Goal: Task Accomplishment & Management: Manage account settings

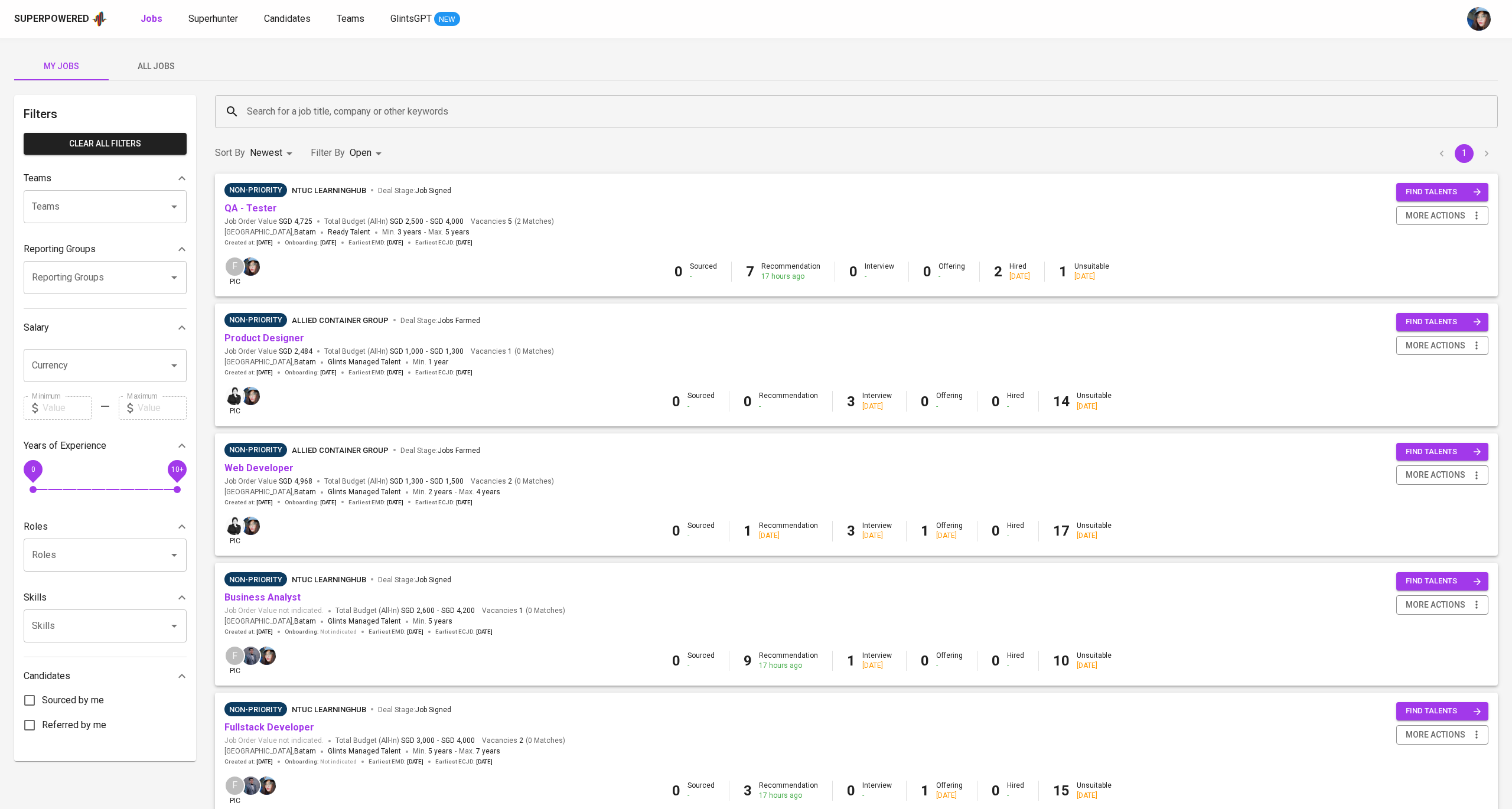
click at [1349, 137] on div "Sort By Newest NEWEST Filter By Open OPEN 1" at bounding box center [857, 153] width 1297 height 36
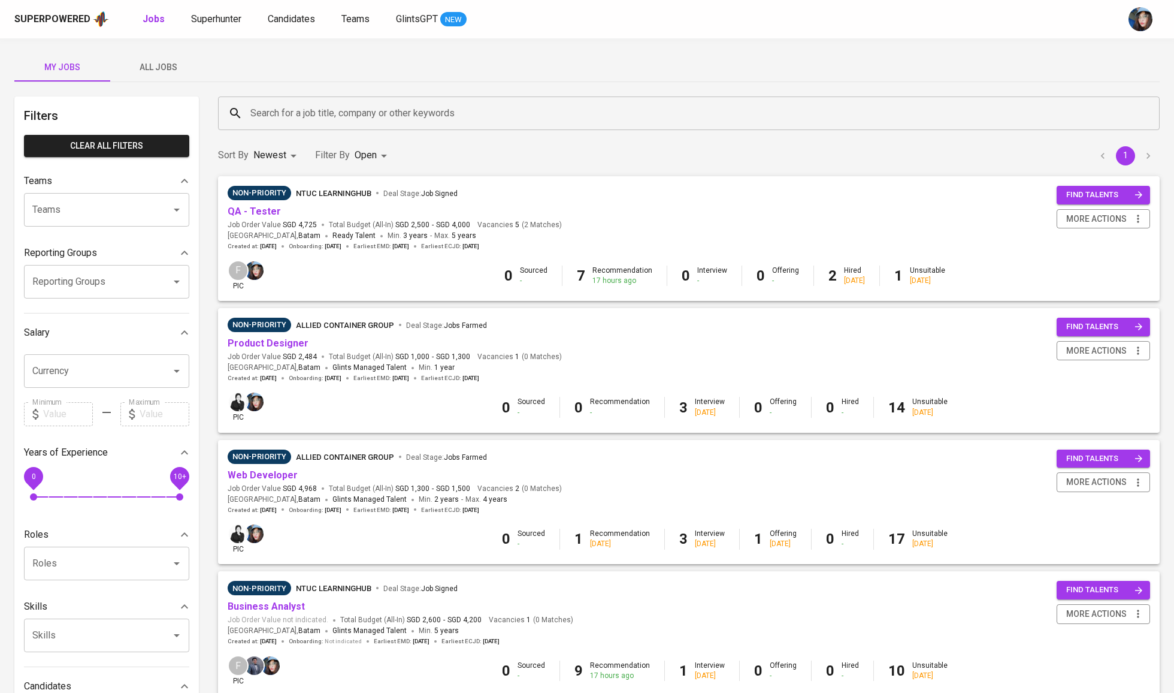
drag, startPoint x: 1497, startPoint y: 12, endPoint x: 804, endPoint y: 30, distance: 692.9
click at [804, 30] on div "Superpowered Jobs Superhunter Candidates Teams GlintsGPT NEW" at bounding box center [587, 19] width 1174 height 38
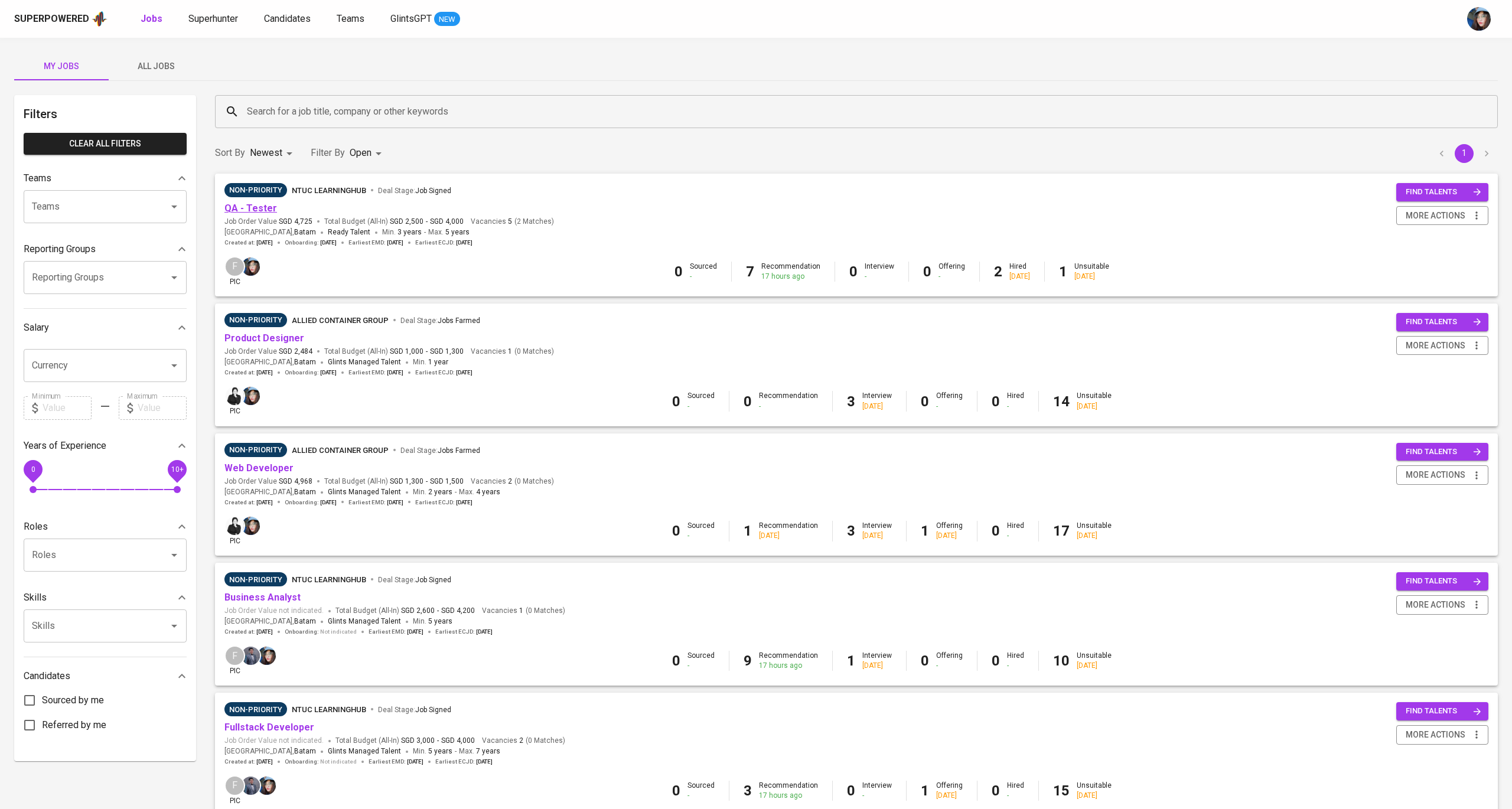
click at [264, 204] on link "QA - Tester" at bounding box center [250, 208] width 52 height 11
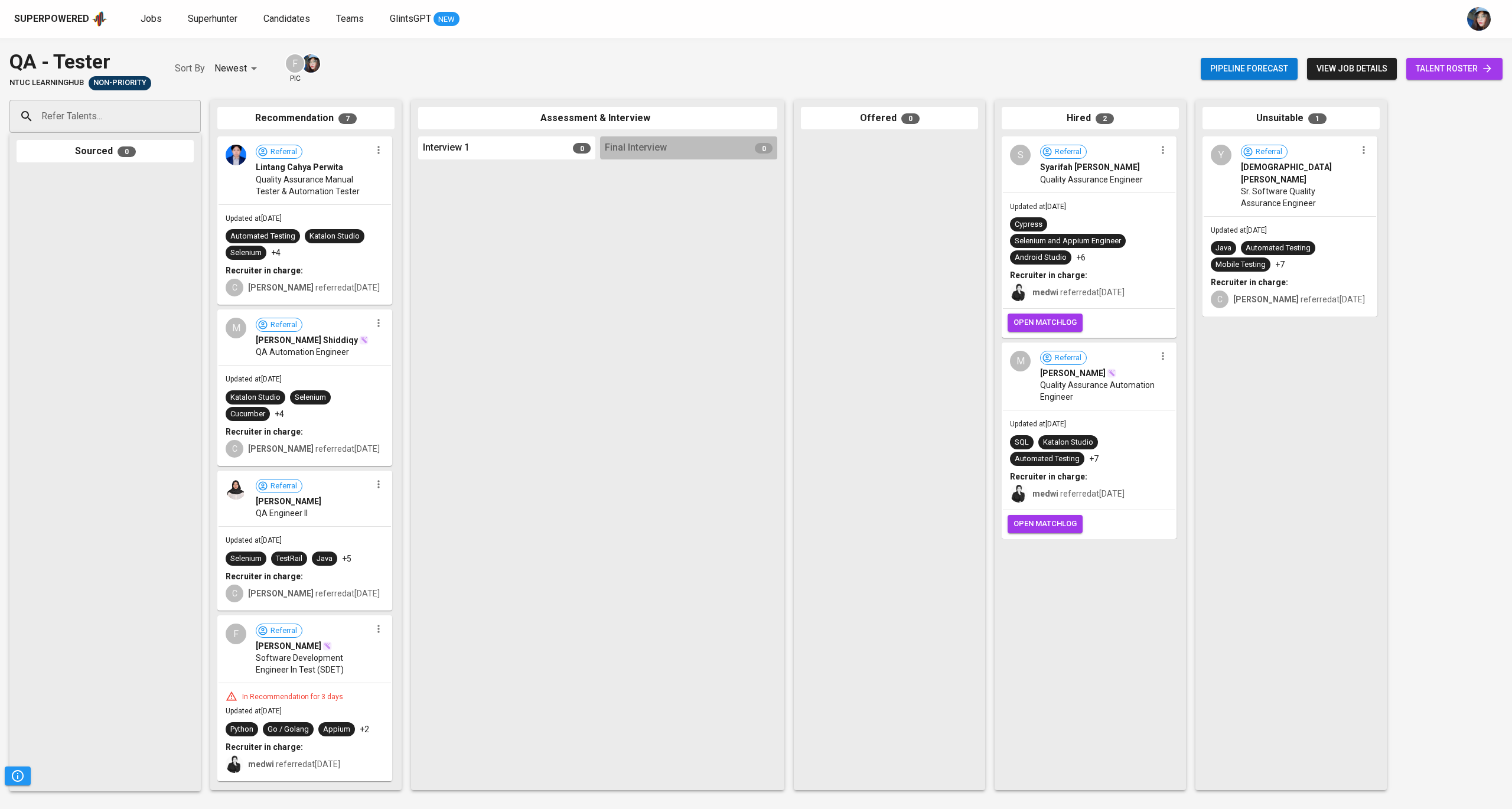
click at [1447, 72] on span "talent roster" at bounding box center [1454, 68] width 77 height 15
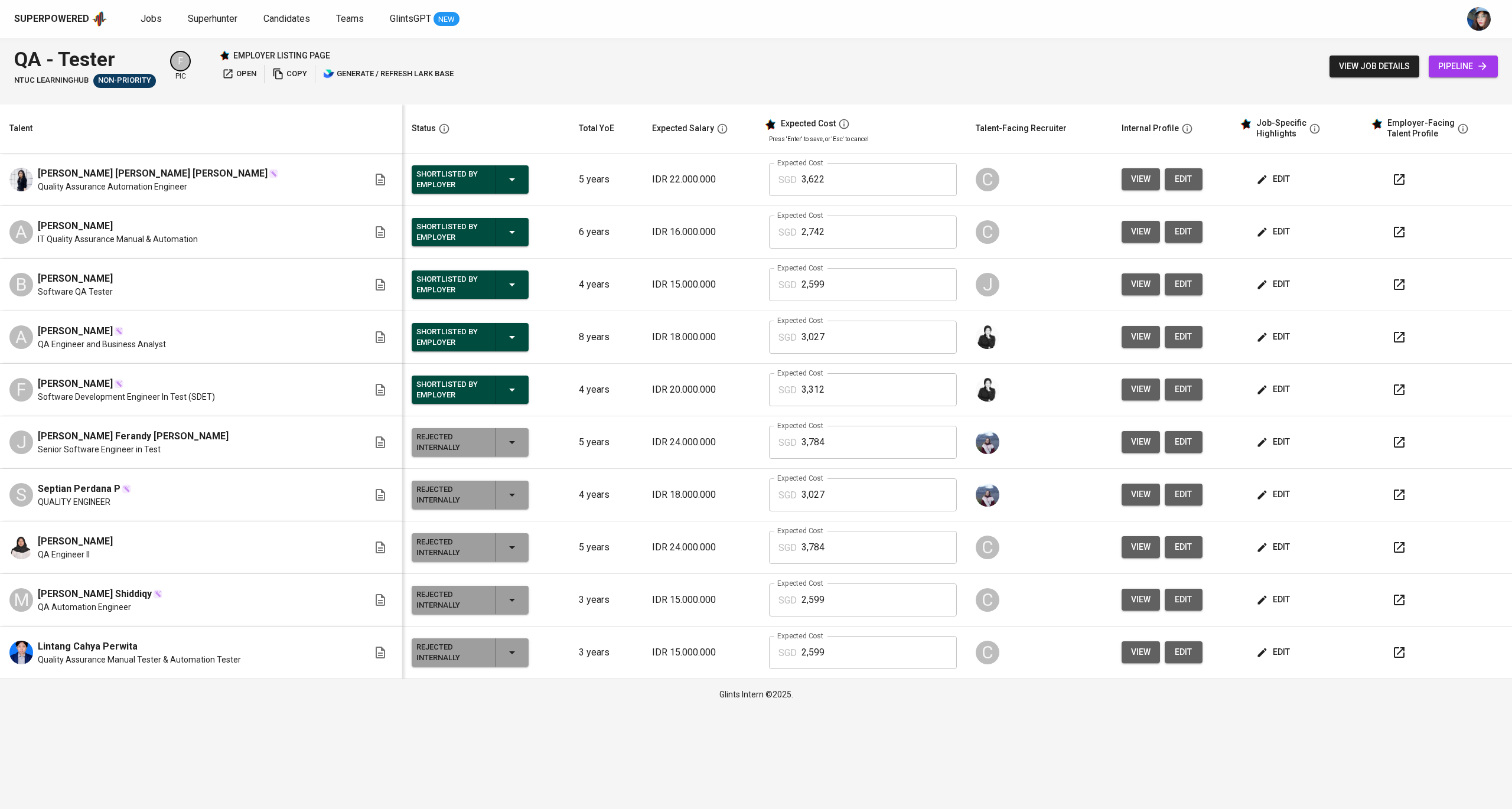
click at [653, 183] on p "IDR 22.000.000" at bounding box center [702, 179] width 99 height 14
click at [653, 180] on p "IDR 22.000.000" at bounding box center [702, 179] width 99 height 14
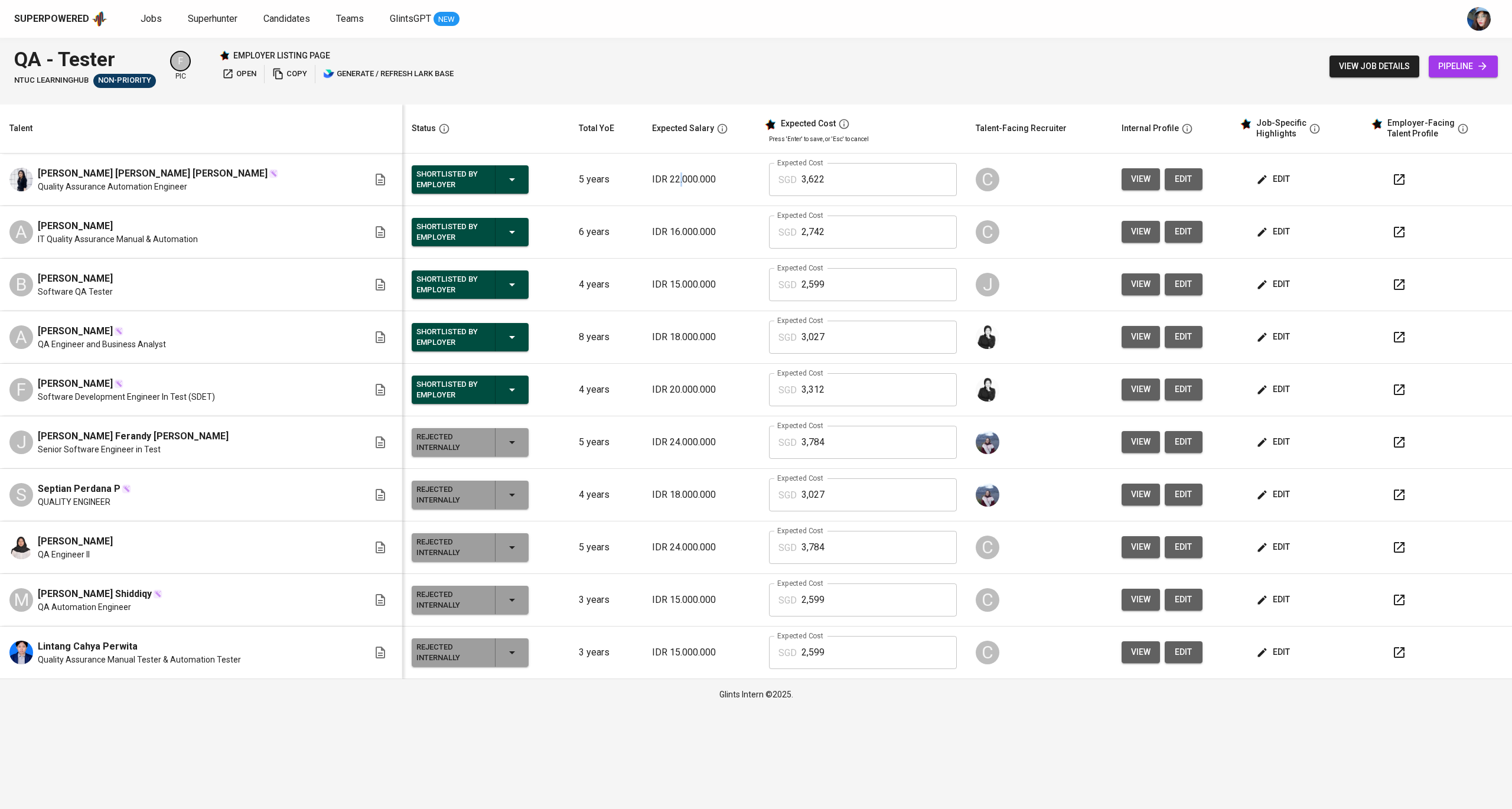
click at [653, 180] on p "IDR 22.000.000" at bounding box center [702, 179] width 99 height 14
click at [653, 182] on p "IDR 22.000.000" at bounding box center [702, 179] width 99 height 14
click at [1263, 180] on span "edit" at bounding box center [1274, 178] width 32 height 15
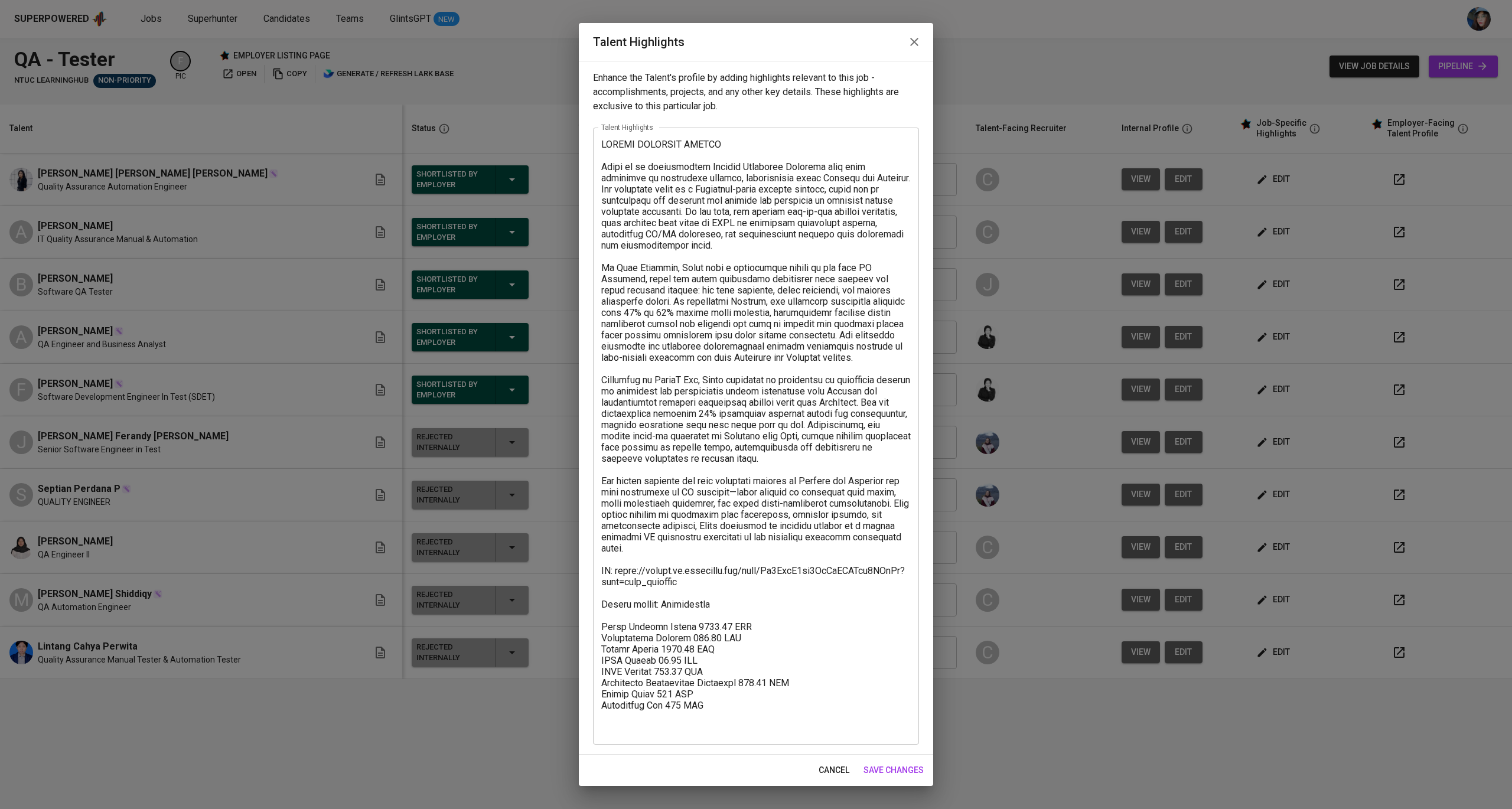
click at [720, 147] on textarea at bounding box center [756, 437] width 309 height 595
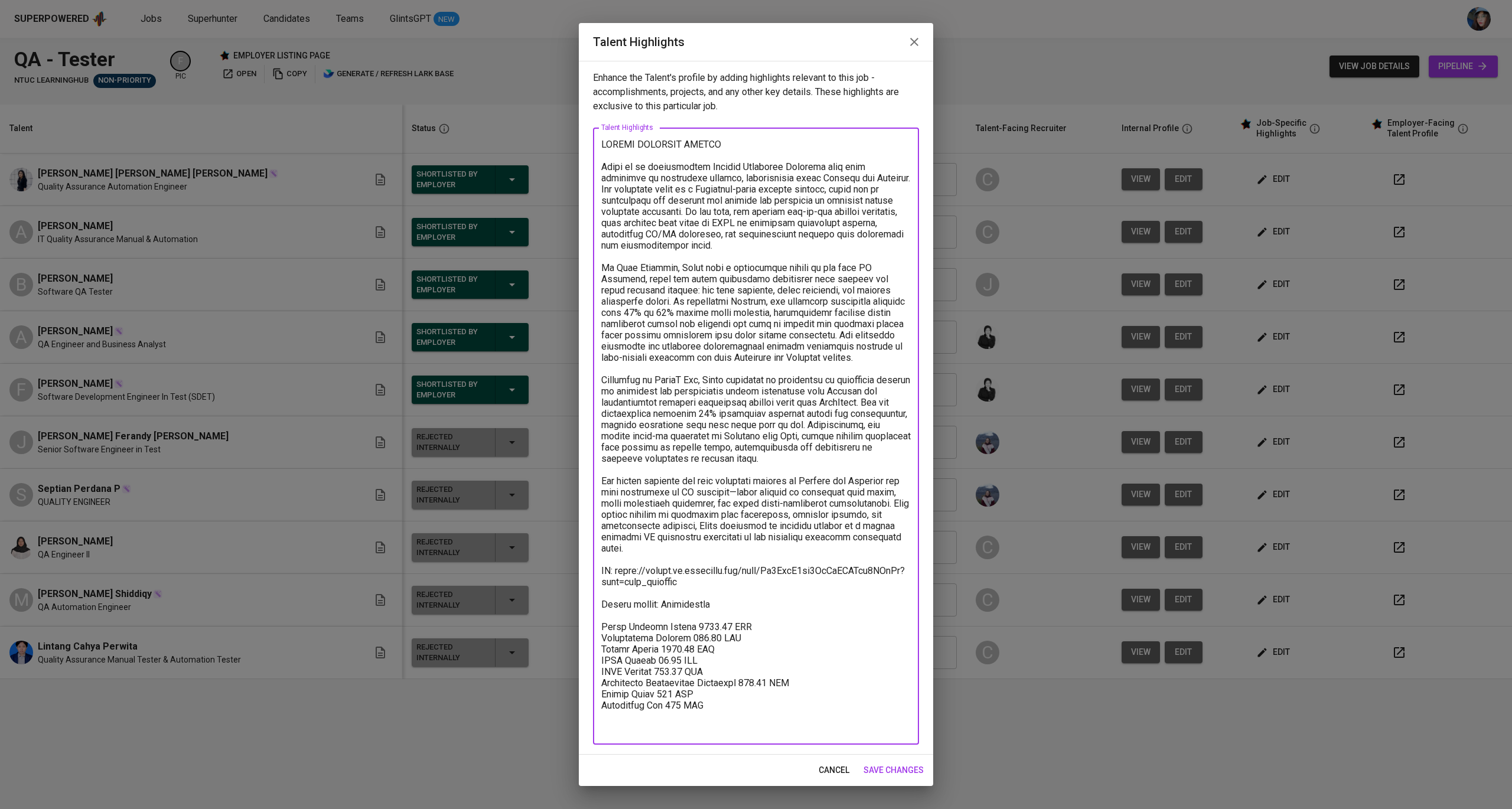
click at [720, 147] on textarea at bounding box center [756, 437] width 309 height 595
